Goal: Transaction & Acquisition: Purchase product/service

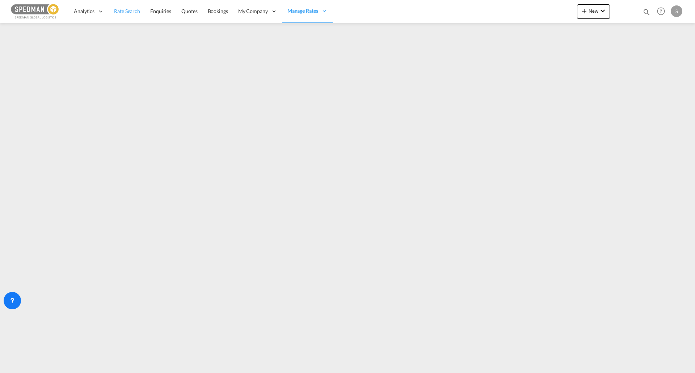
click at [134, 12] on span "Rate Search" at bounding box center [127, 11] width 26 height 6
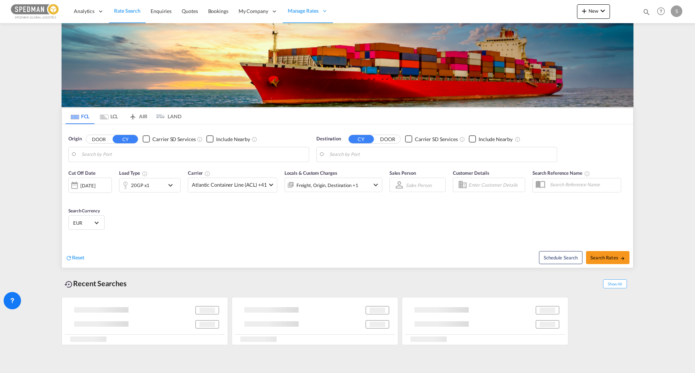
type input "[GEOGRAPHIC_DATA], DKFRC"
type input "[GEOGRAPHIC_DATA], COCTG"
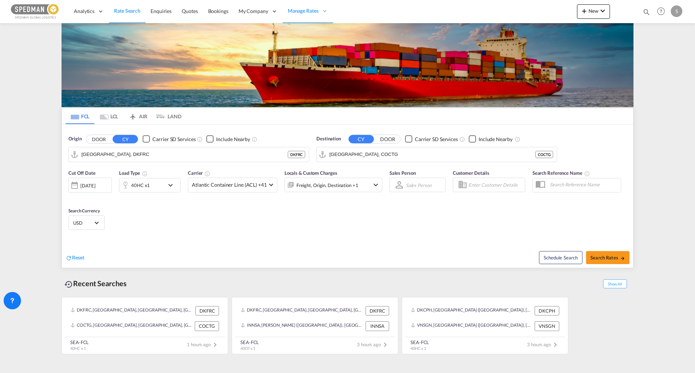
click at [93, 189] on div "[DATE]" at bounding box center [89, 185] width 43 height 15
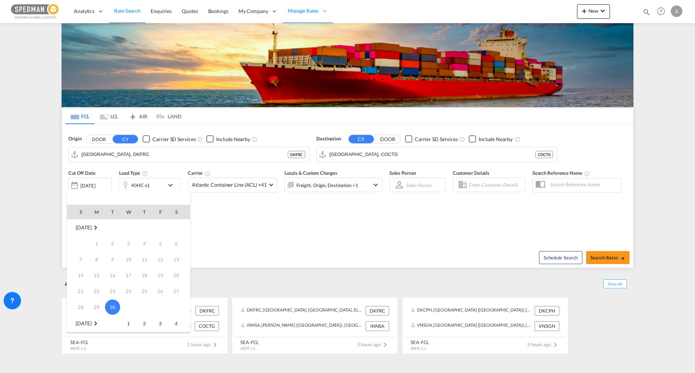
click at [97, 245] on td "1" at bounding box center [97, 244] width 16 height 16
click at [111, 310] on span "30" at bounding box center [112, 307] width 15 height 15
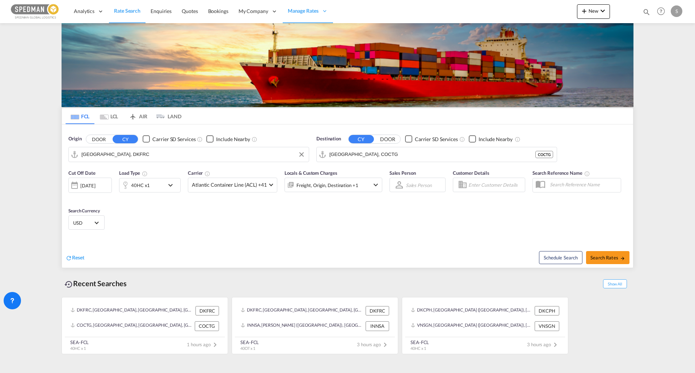
click at [172, 160] on md-autocomplete-wrap "[GEOGRAPHIC_DATA], DKFRC" at bounding box center [194, 156] width 224 height 14
click at [167, 155] on input "[GEOGRAPHIC_DATA], DKFRC" at bounding box center [194, 154] width 224 height 11
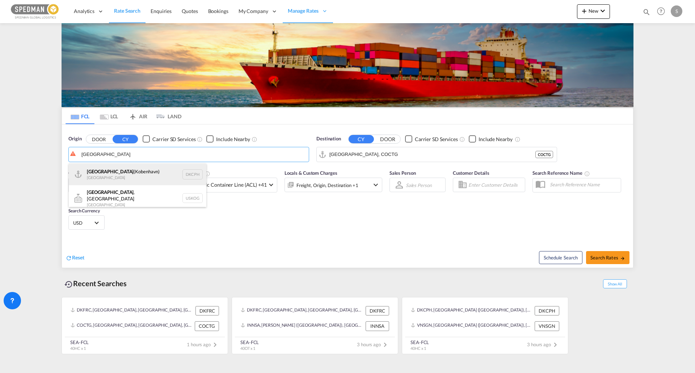
click at [155, 172] on div "[GEOGRAPHIC_DATA] ([GEOGRAPHIC_DATA]) Denmark DKCPH" at bounding box center [138, 175] width 138 height 22
type input "[GEOGRAPHIC_DATA] ([GEOGRAPHIC_DATA]), DKCPH"
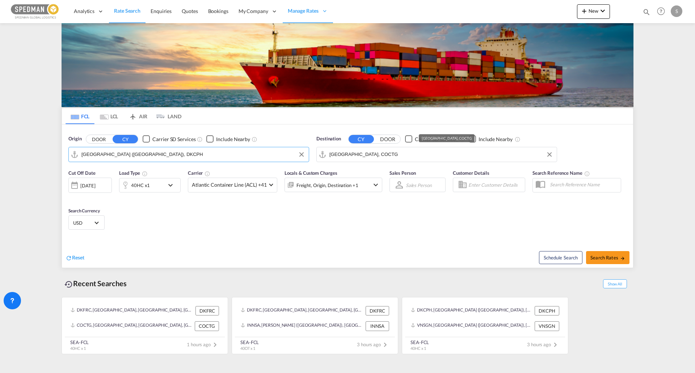
click at [424, 152] on input "[GEOGRAPHIC_DATA], COCTG" at bounding box center [442, 154] width 224 height 11
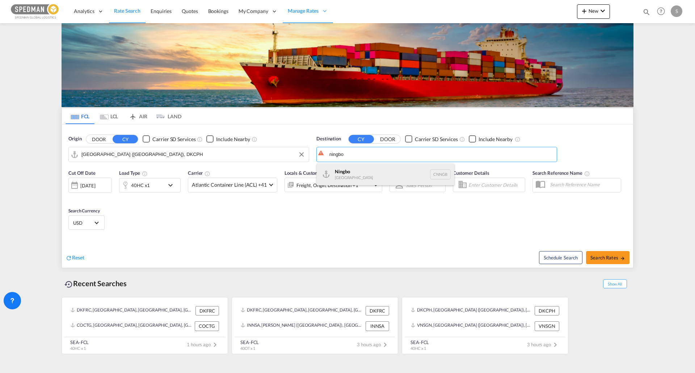
click at [410, 172] on div "Ningbo [GEOGRAPHIC_DATA] CNNGB" at bounding box center [386, 175] width 138 height 22
type input "Ningbo, CNNGB"
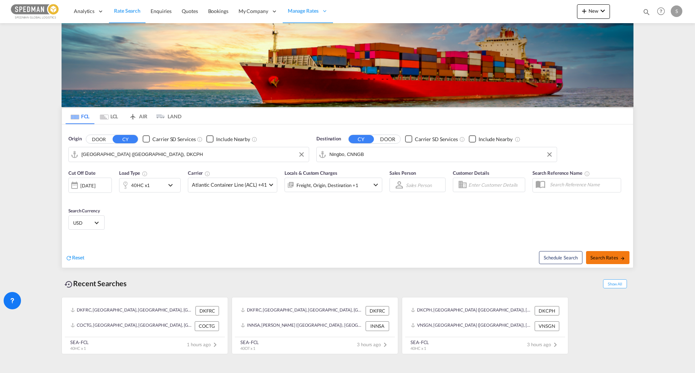
click at [609, 261] on button "Search Rates" at bounding box center [607, 257] width 43 height 13
type input "DKCPH to CNNGB / [DATE]"
